Goal: Find specific page/section: Find specific page/section

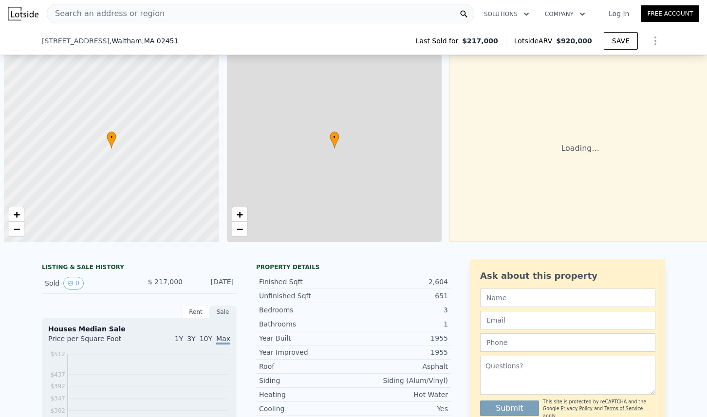
scroll to position [0, 4]
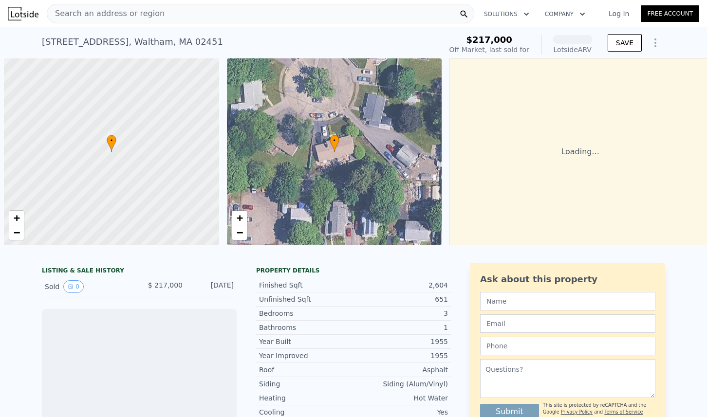
scroll to position [0, 4]
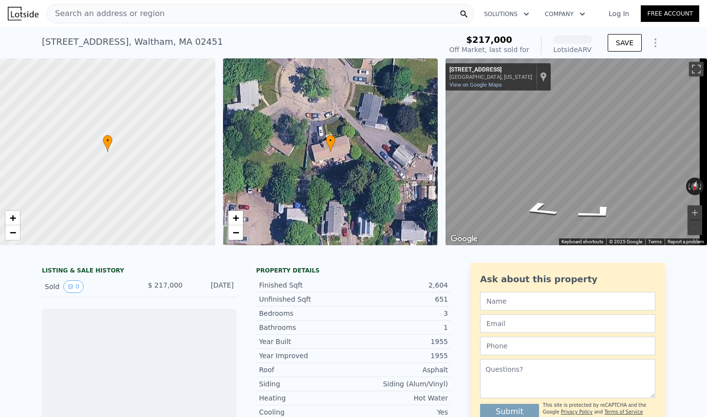
click at [117, 17] on span "Search an address or region" at bounding box center [105, 14] width 117 height 12
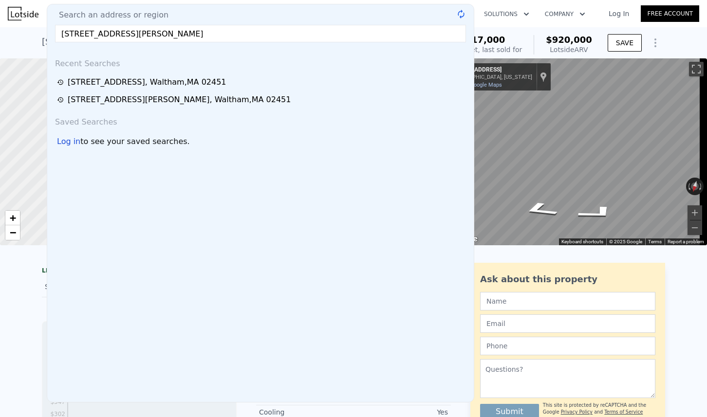
type input "[STREET_ADDRESS][PERSON_NAME]"
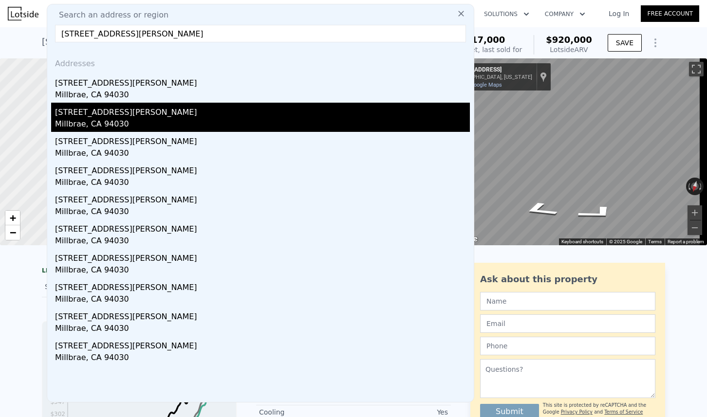
click at [106, 119] on div "Millbrae, CA 94030" at bounding box center [262, 125] width 415 height 14
